Goal: Task Accomplishment & Management: Manage account settings

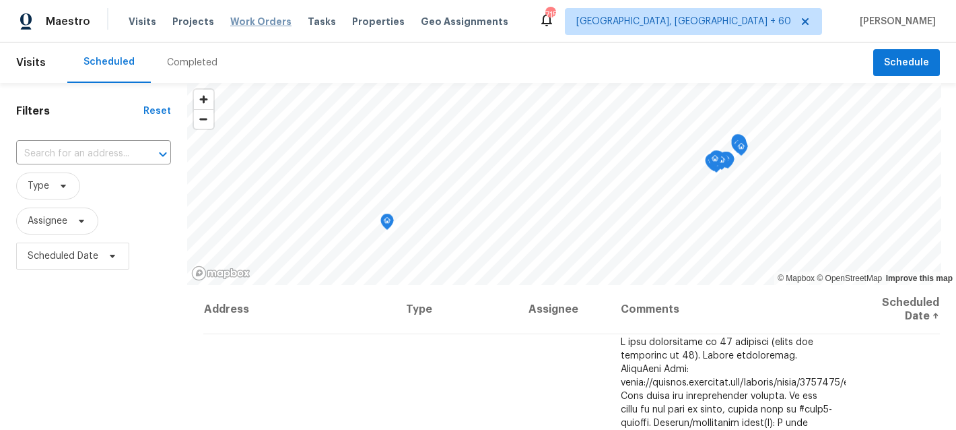
click at [248, 20] on span "Work Orders" at bounding box center [260, 21] width 61 height 13
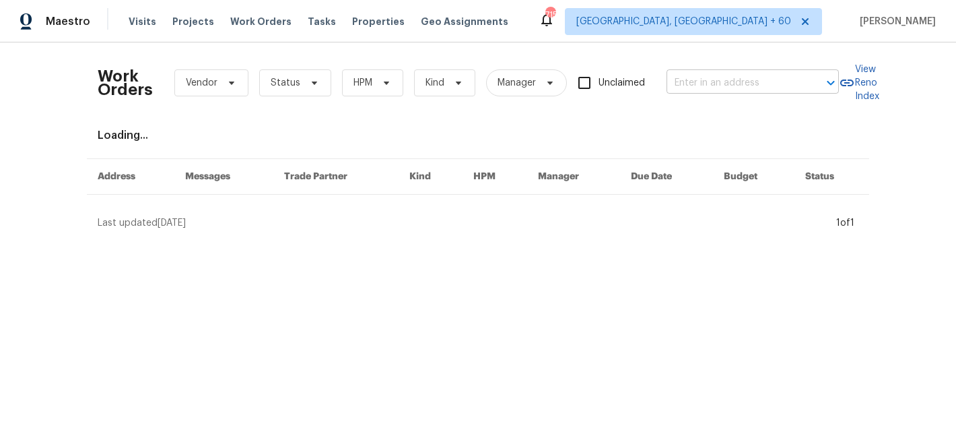
click at [714, 82] on input "text" at bounding box center [733, 83] width 135 height 21
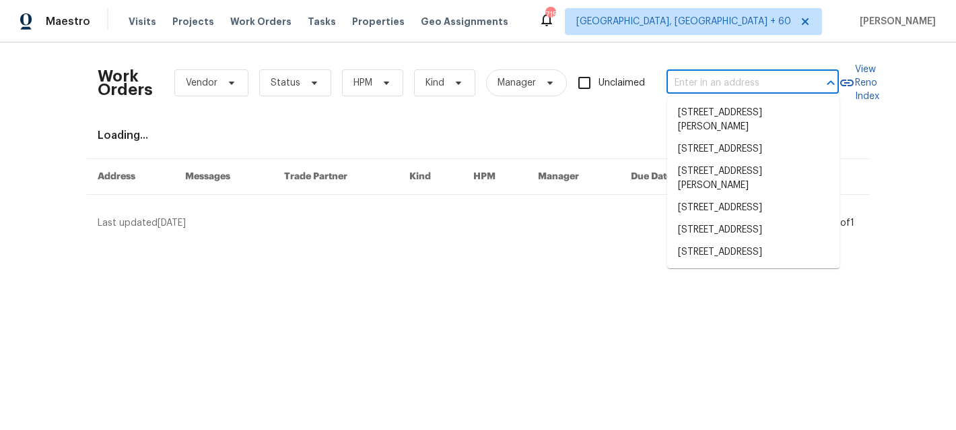
paste input "[STREET_ADDRESS][PERSON_NAME]"
type input "[STREET_ADDRESS][PERSON_NAME]"
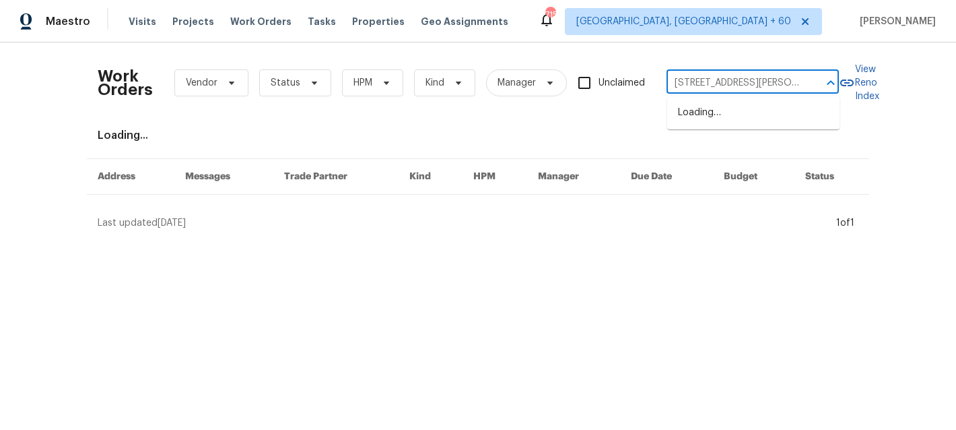
scroll to position [0, 55]
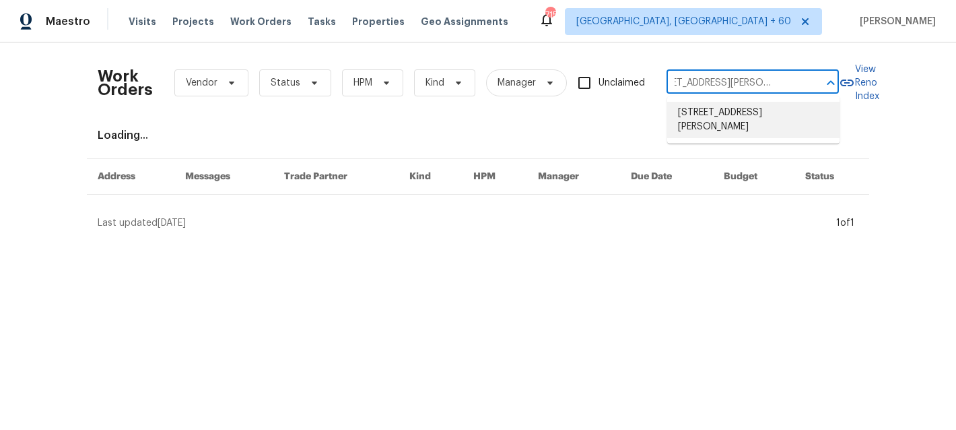
click at [736, 118] on li "[STREET_ADDRESS][PERSON_NAME]" at bounding box center [753, 120] width 172 height 36
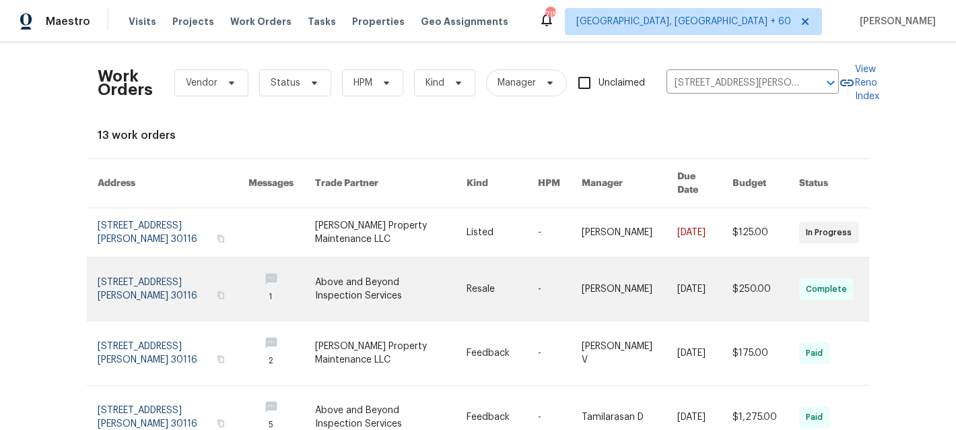
click at [546, 261] on link at bounding box center [560, 288] width 44 height 63
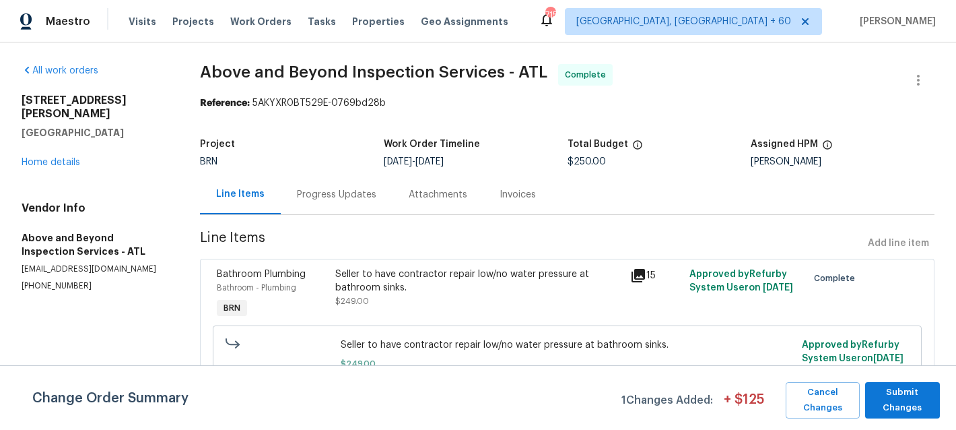
click at [57, 157] on div "All work orders [STREET_ADDRESS][PERSON_NAME] Home details Vendor Info Above an…" at bounding box center [95, 178] width 146 height 228
click at [50, 158] on link "Home details" at bounding box center [51, 162] width 59 height 9
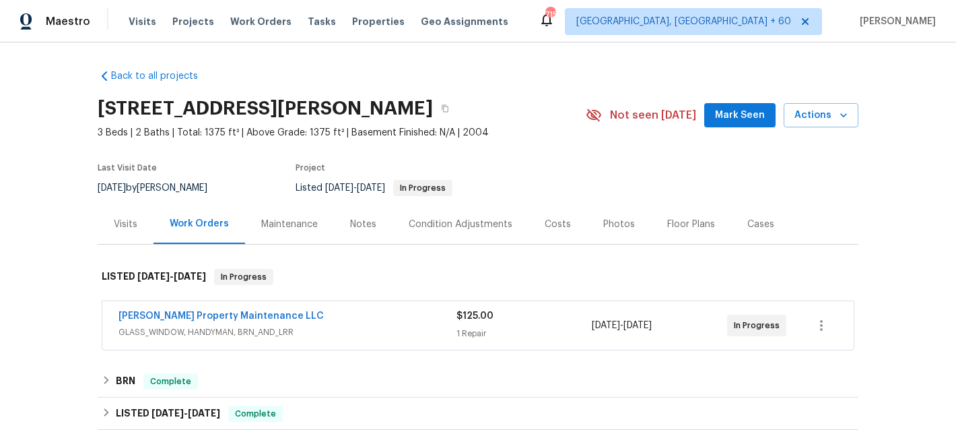
click at [423, 326] on span "GLASS_WINDOW, HANDYMAN, BRN_AND_LRR" at bounding box center [287, 331] width 338 height 13
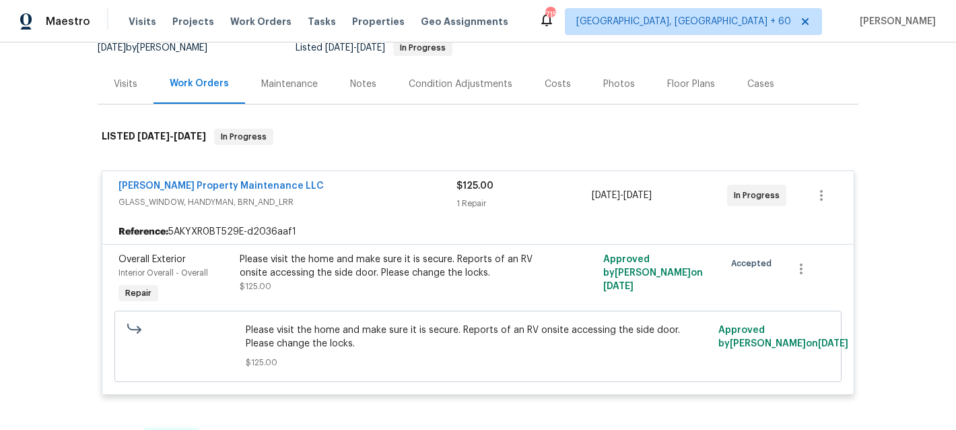
scroll to position [160, 0]
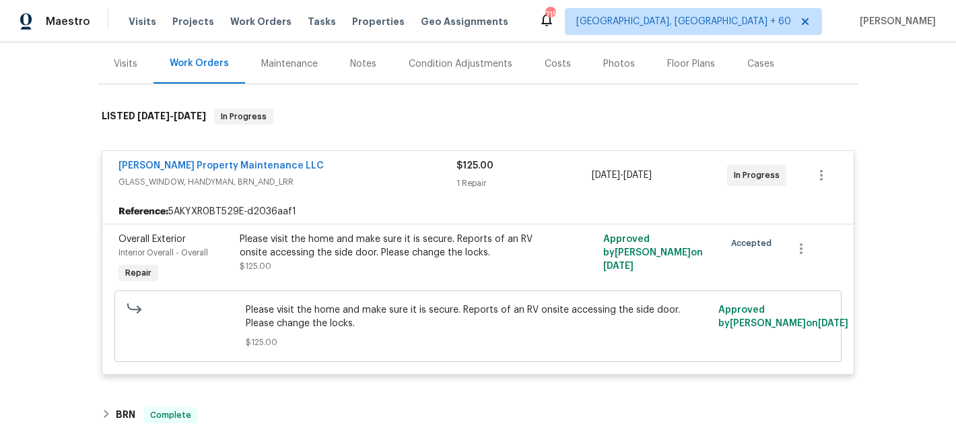
click at [127, 60] on div "Visits" at bounding box center [126, 63] width 24 height 13
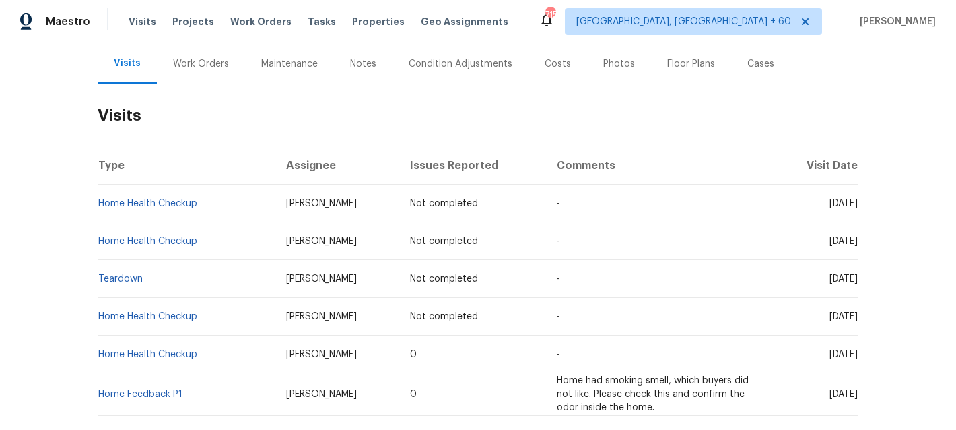
click at [202, 62] on div "Work Orders" at bounding box center [201, 63] width 56 height 13
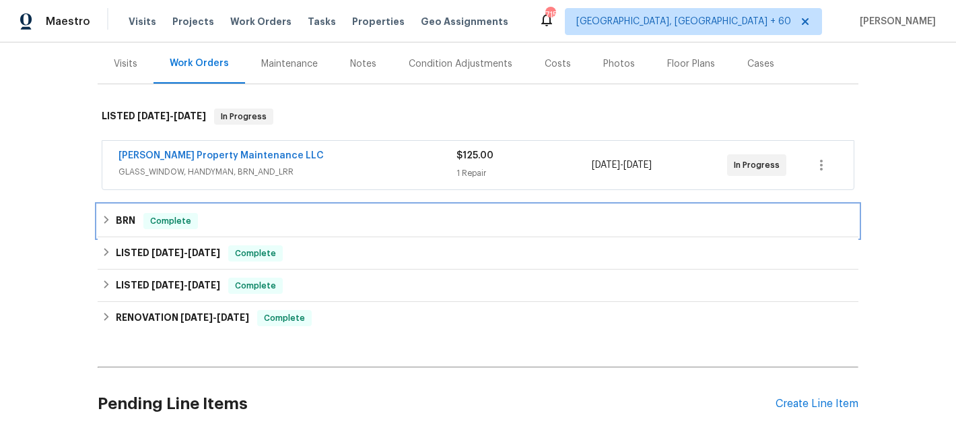
click at [186, 229] on div "BRN Complete" at bounding box center [478, 221] width 761 height 32
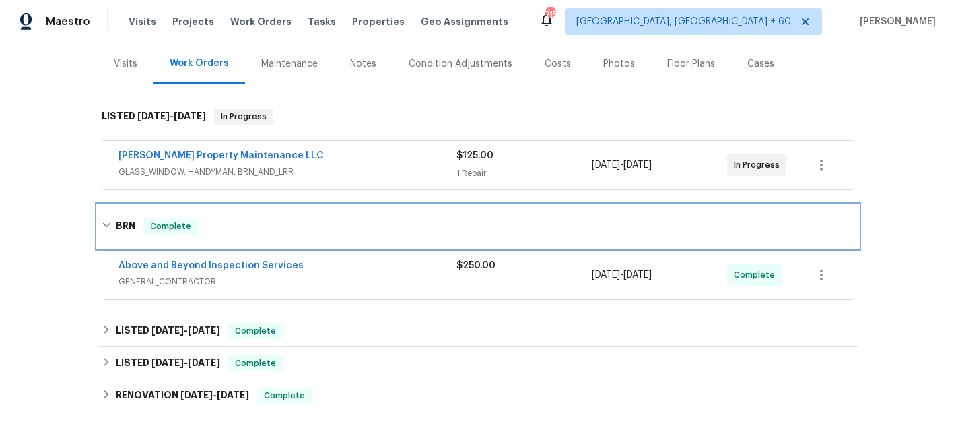
scroll to position [144, 0]
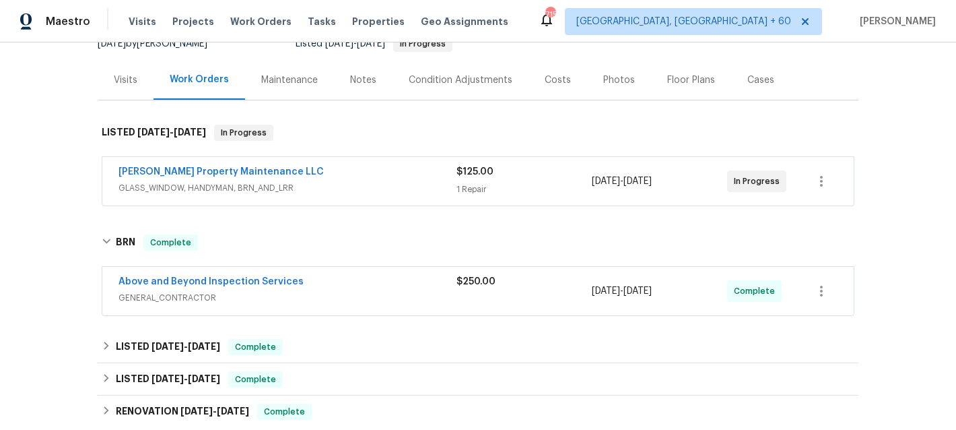
click at [368, 279] on div "Above and Beyond Inspection Services" at bounding box center [287, 283] width 338 height 16
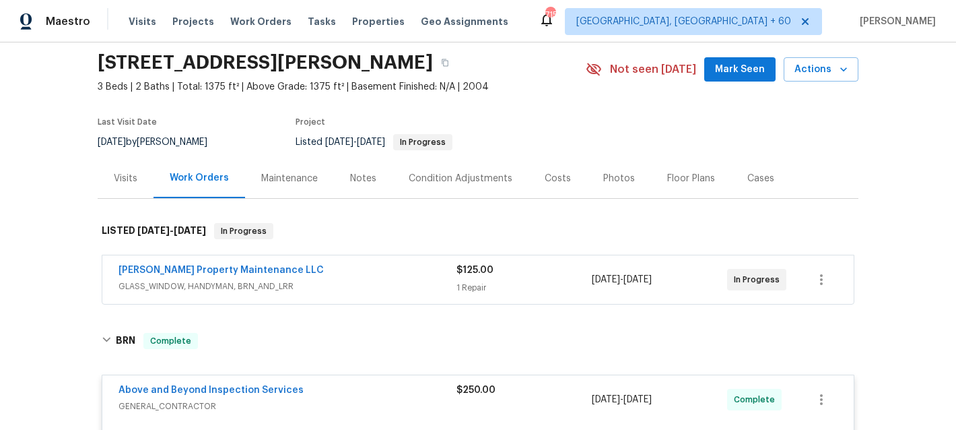
scroll to position [43, 0]
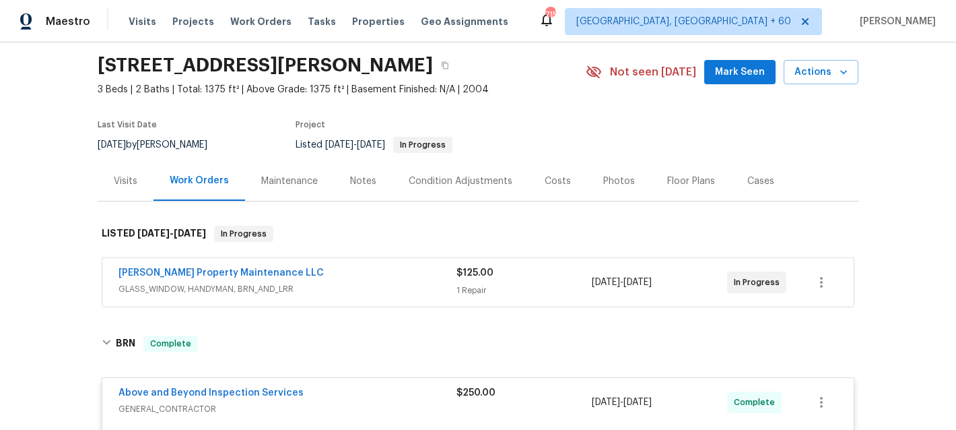
click at [294, 184] on div "Maintenance" at bounding box center [289, 180] width 57 height 13
